Goal: Navigation & Orientation: Find specific page/section

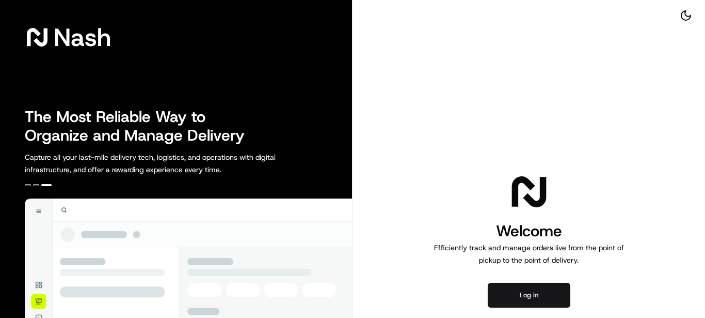
click at [550, 294] on button "Log in" at bounding box center [529, 294] width 83 height 25
